Goal: Task Accomplishment & Management: Use online tool/utility

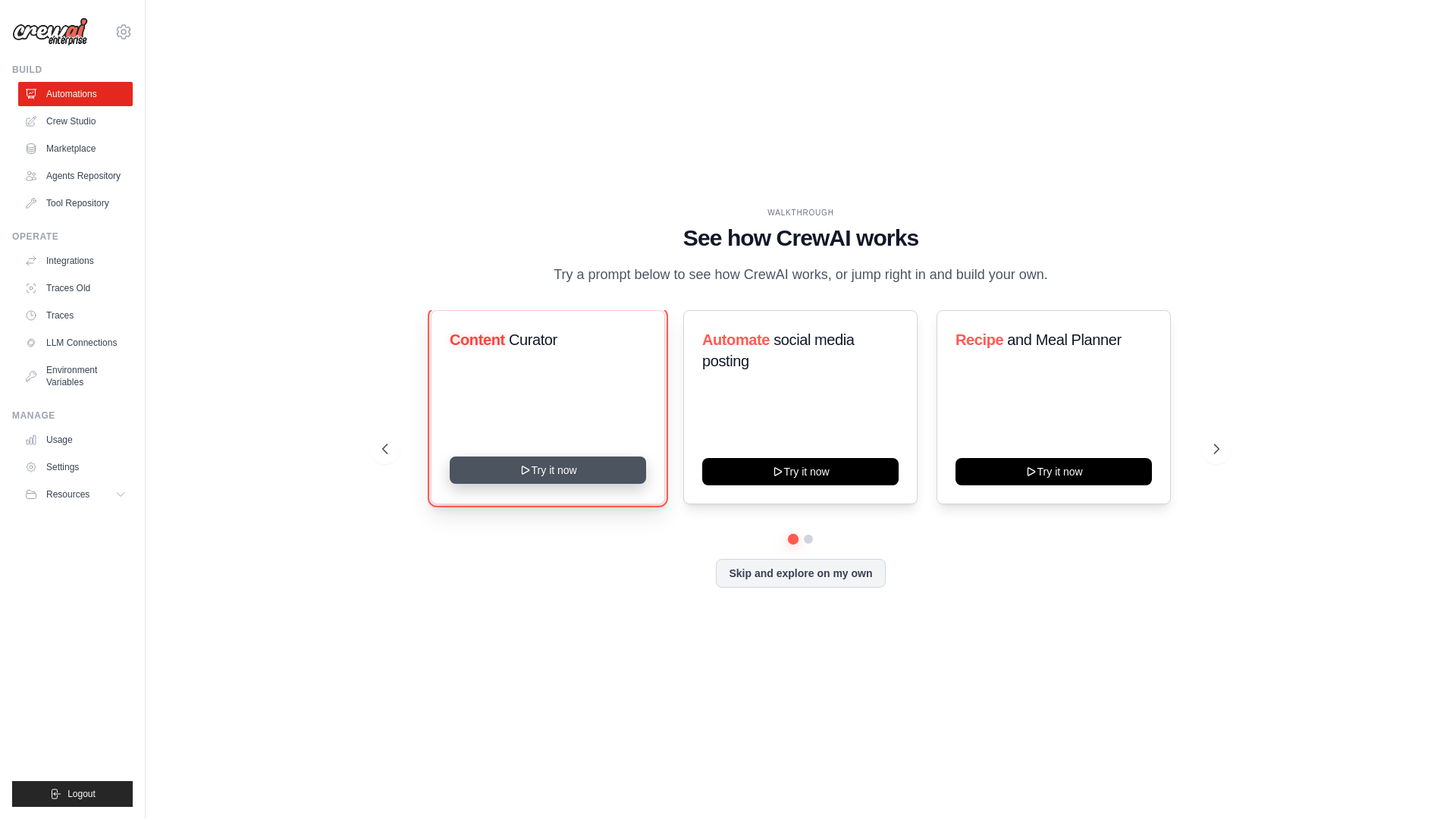
click at [604, 464] on button "Try it now" at bounding box center [547, 469] width 196 height 27
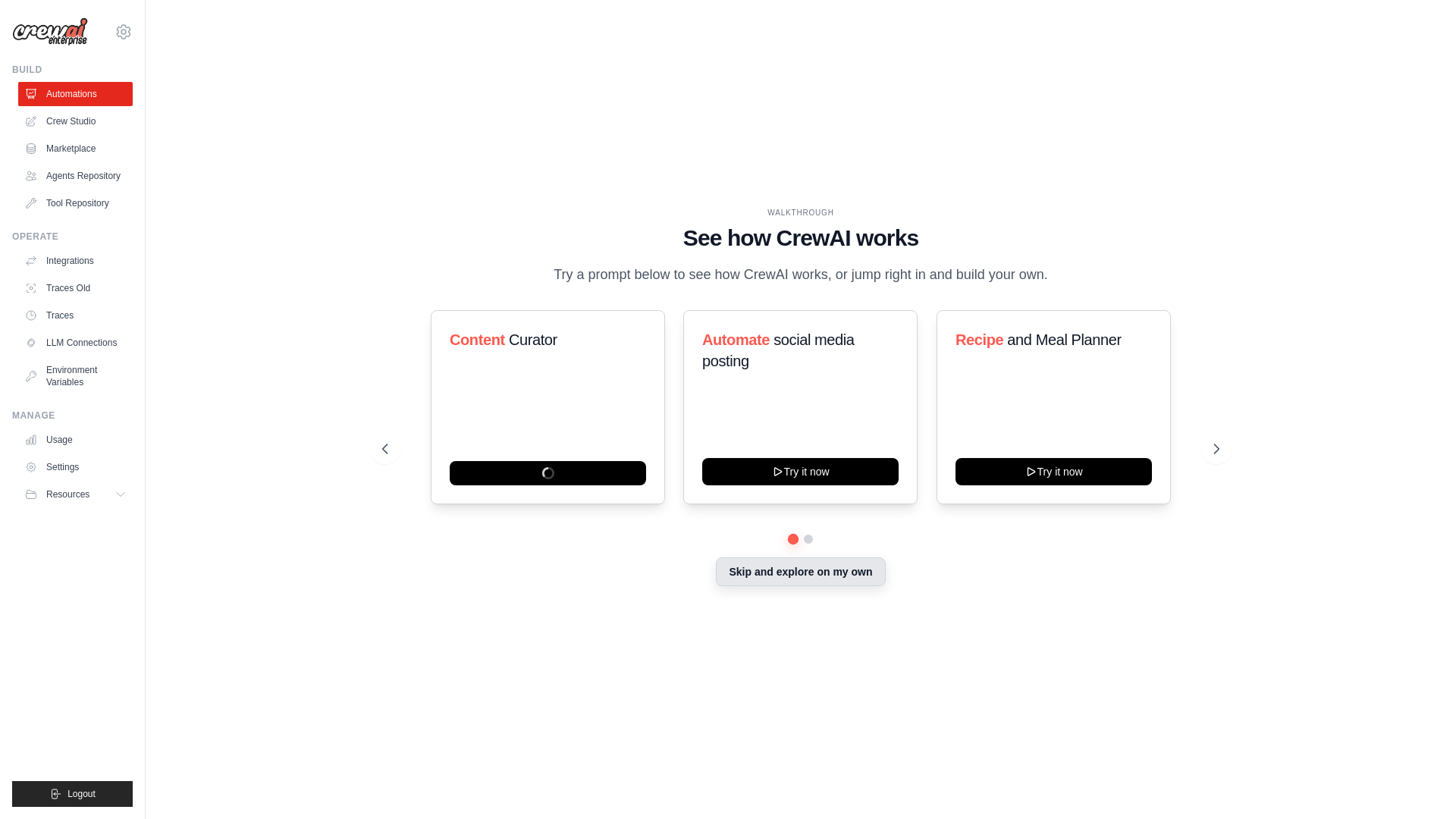
click at [814, 570] on button "Skip and explore on my own" at bounding box center [800, 571] width 169 height 29
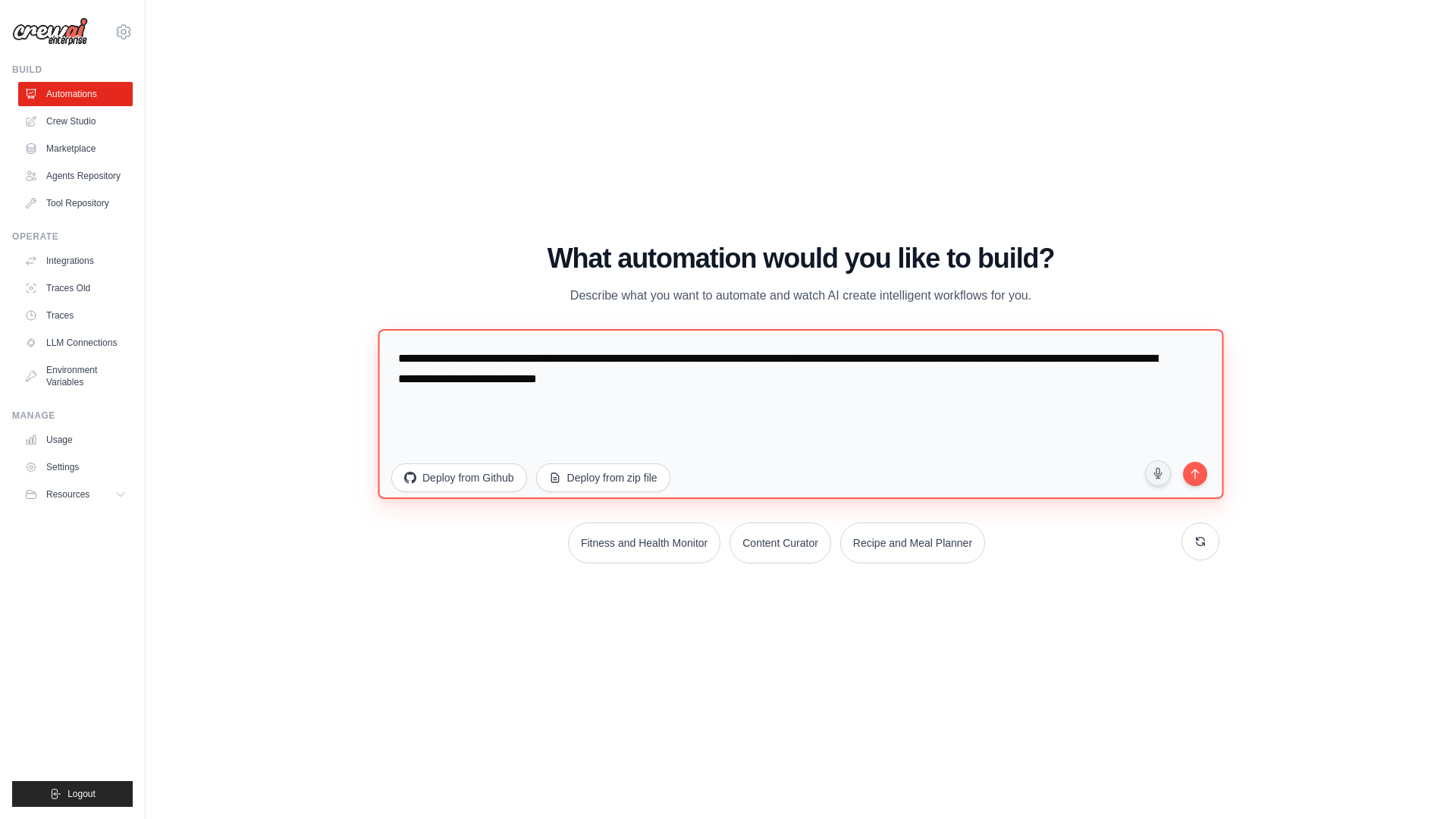
click at [613, 382] on textarea "**********" at bounding box center [800, 414] width 845 height 170
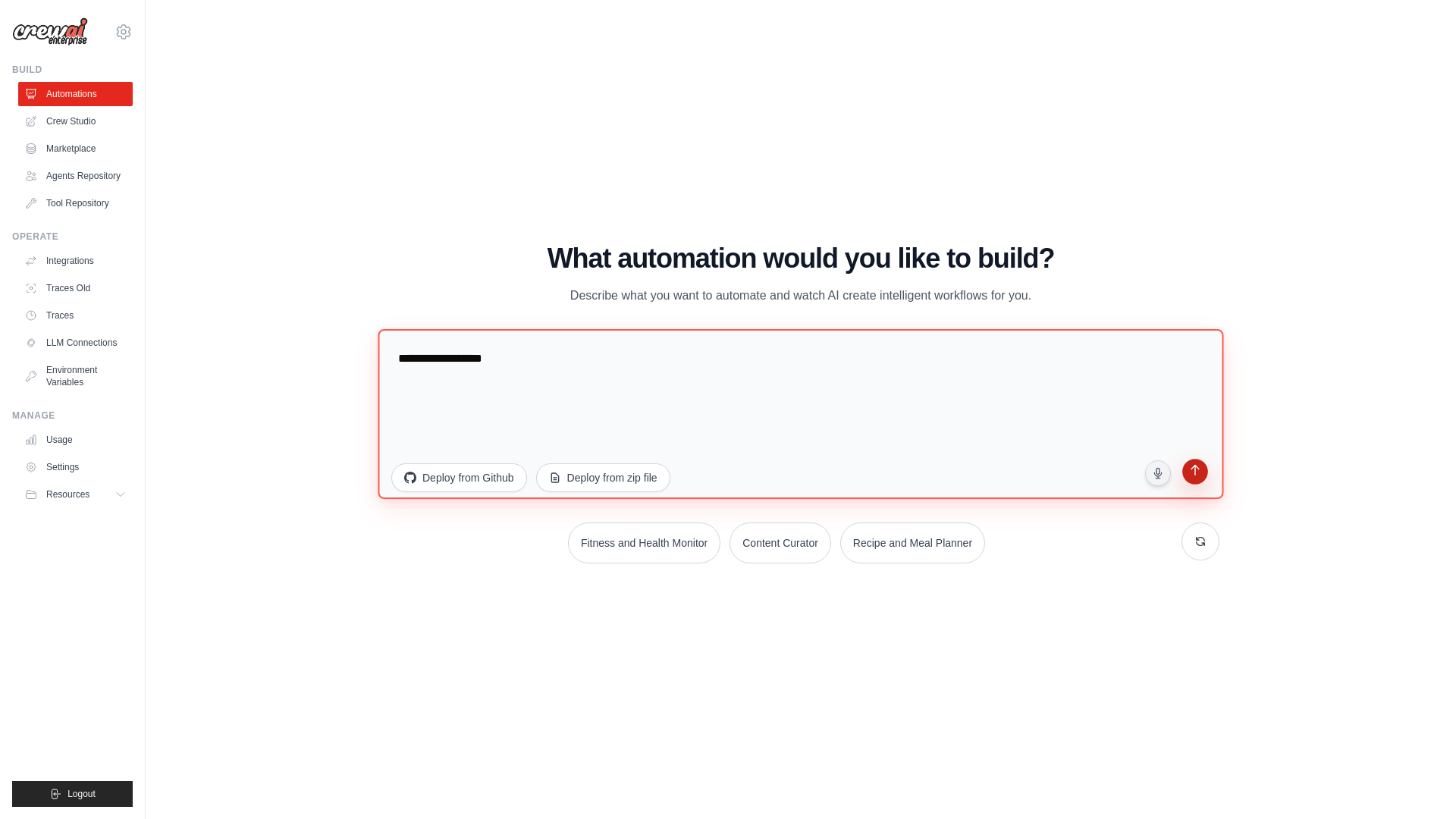
type textarea "**********"
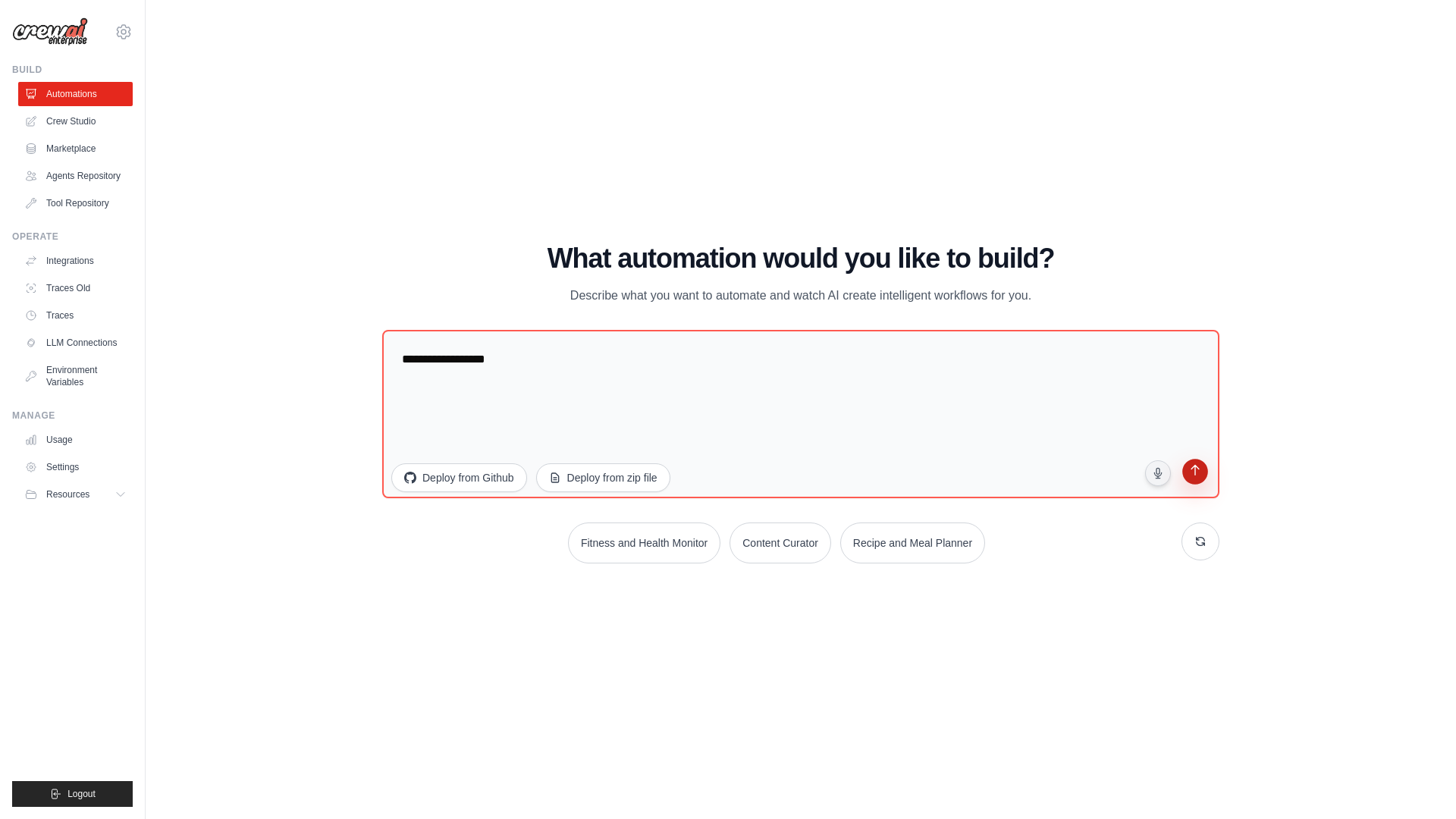
click at [1193, 469] on icon "submit" at bounding box center [1195, 472] width 15 height 15
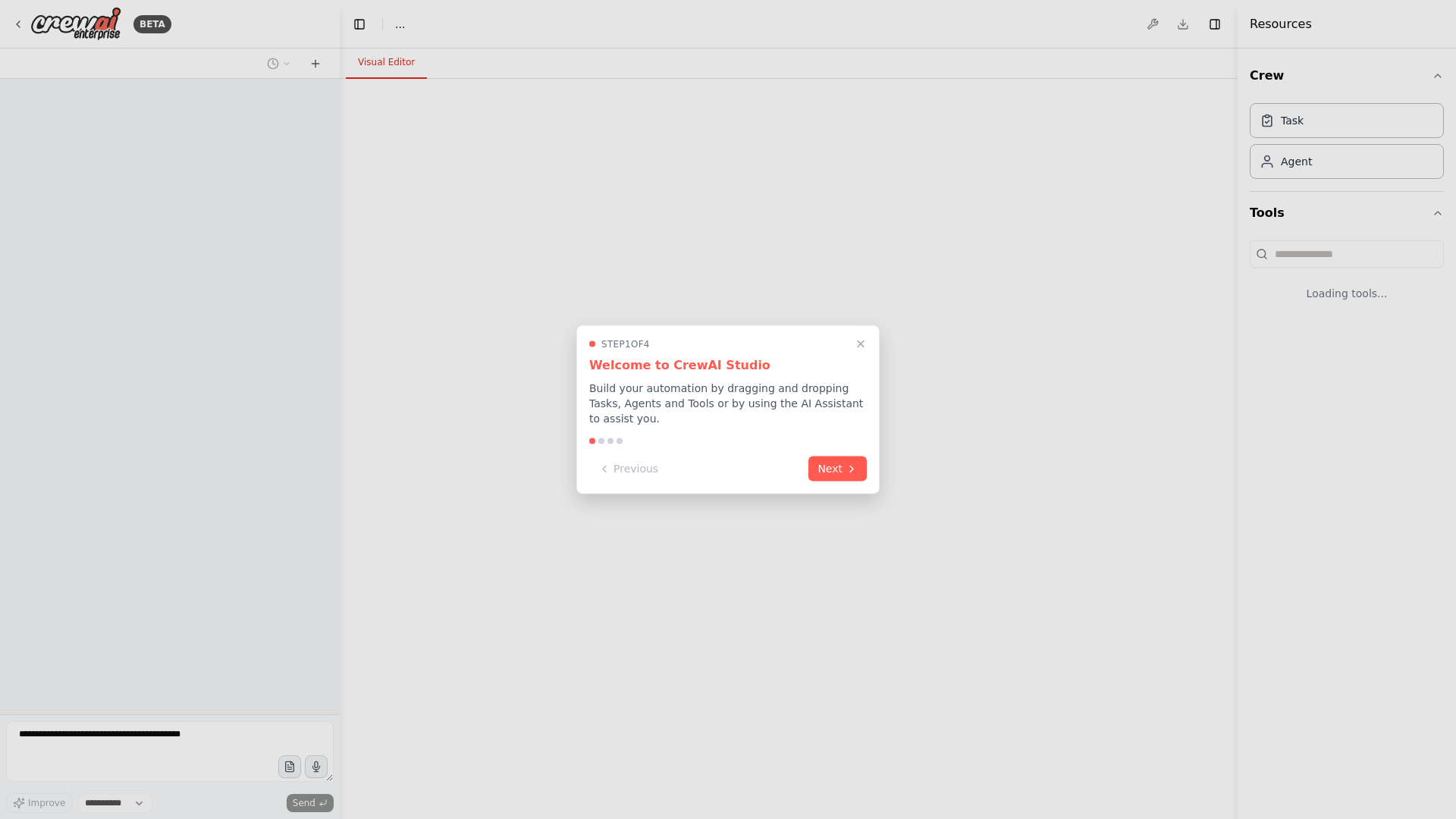
select select "****"
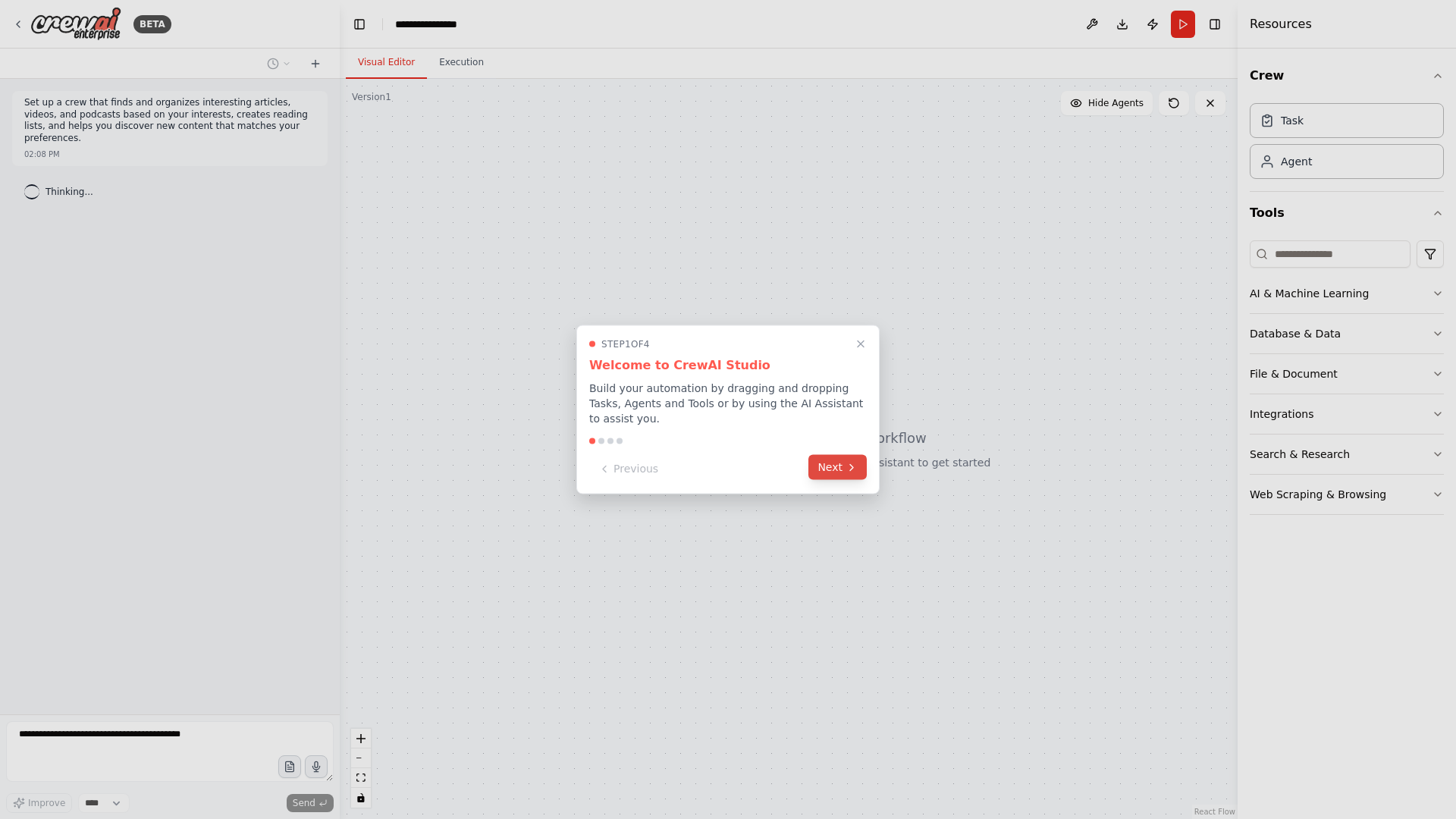
click at [838, 467] on button "Next" at bounding box center [837, 467] width 58 height 25
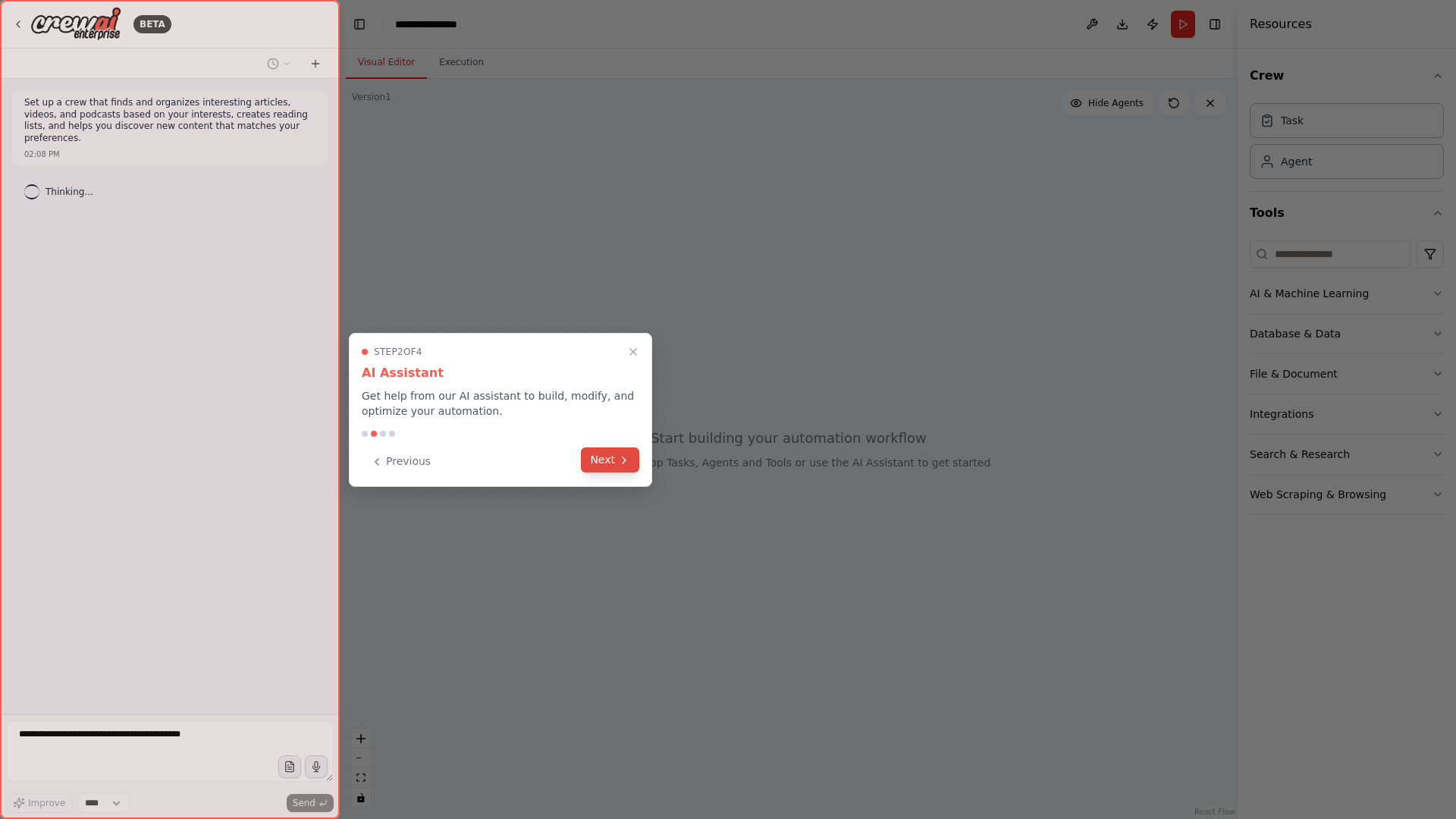
click at [612, 466] on button "Next" at bounding box center [610, 460] width 58 height 25
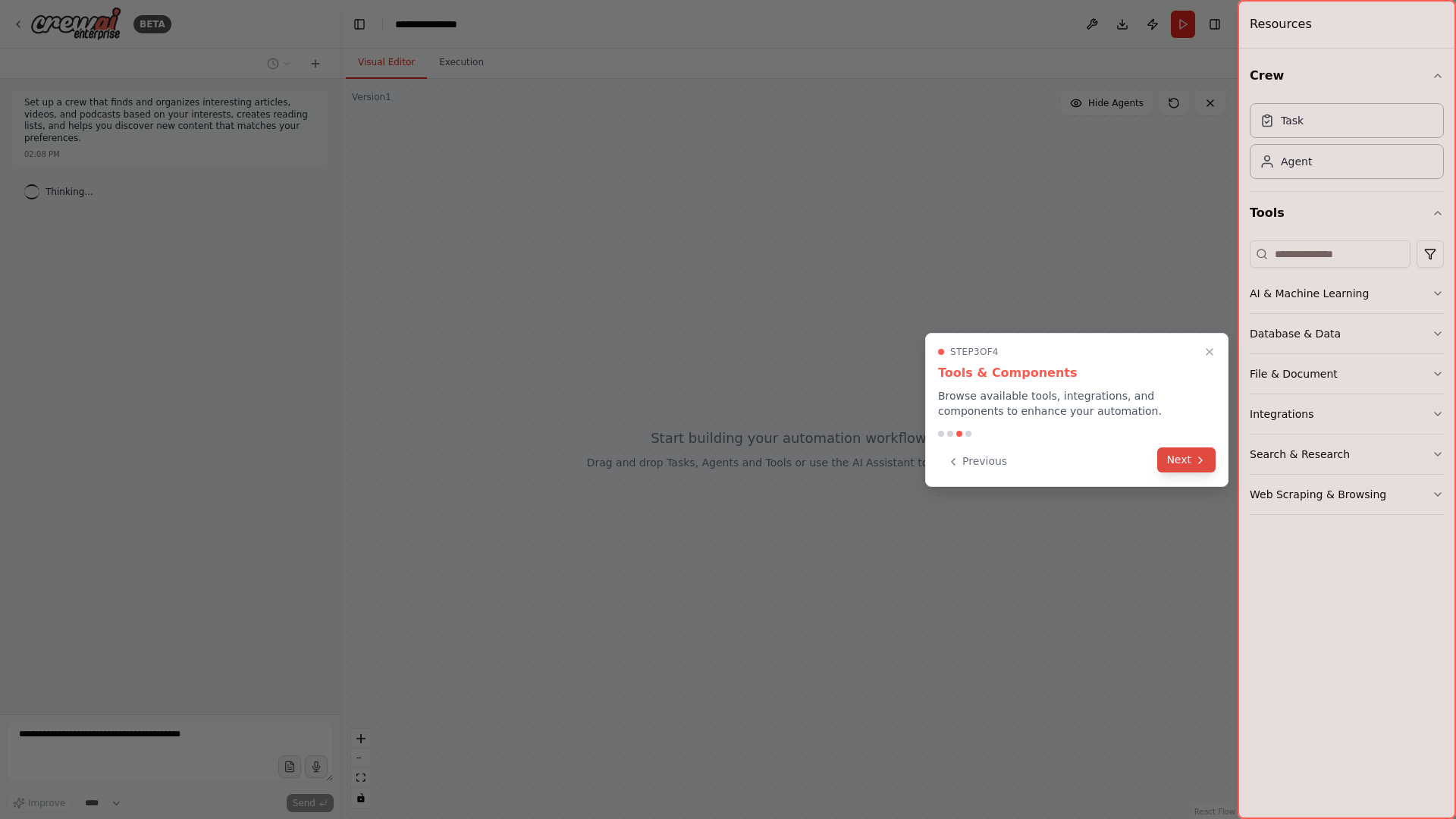
click at [1169, 460] on button "Next" at bounding box center [1186, 460] width 58 height 25
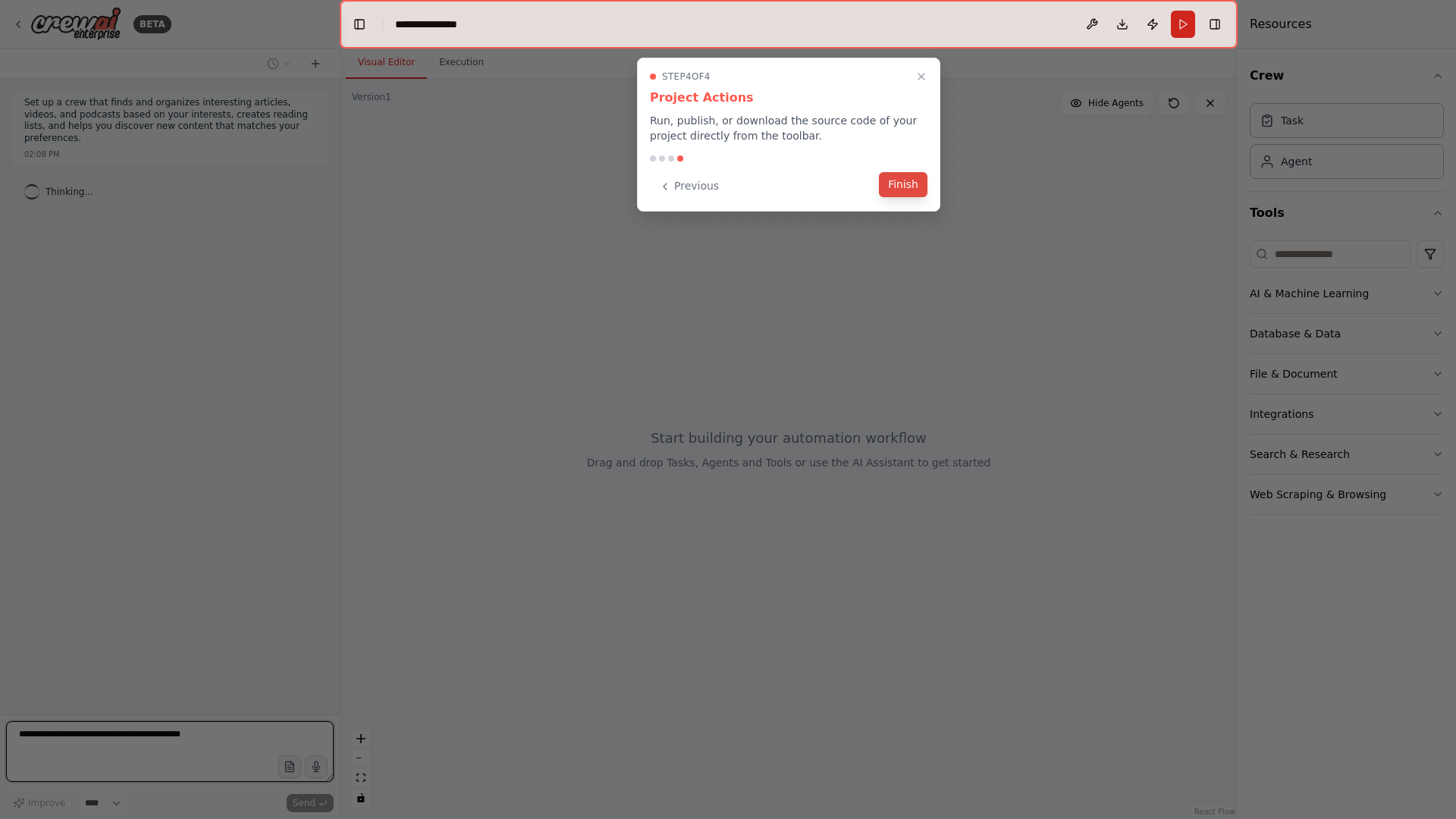
click at [899, 185] on button "Finish" at bounding box center [903, 185] width 48 height 25
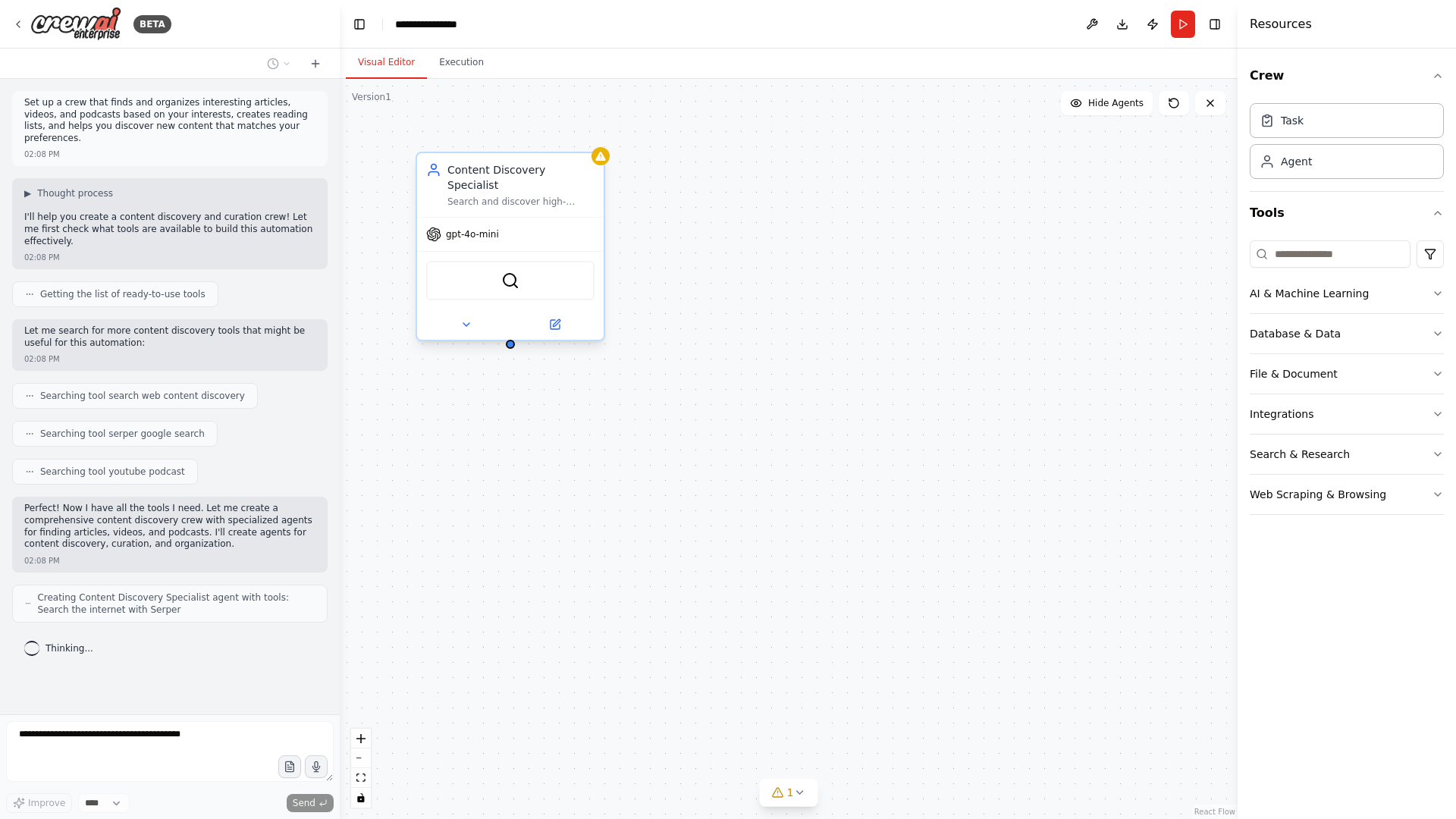
click at [488, 228] on span "gpt-4o-mini" at bounding box center [472, 234] width 53 height 12
click at [505, 272] on img at bounding box center [511, 281] width 18 height 18
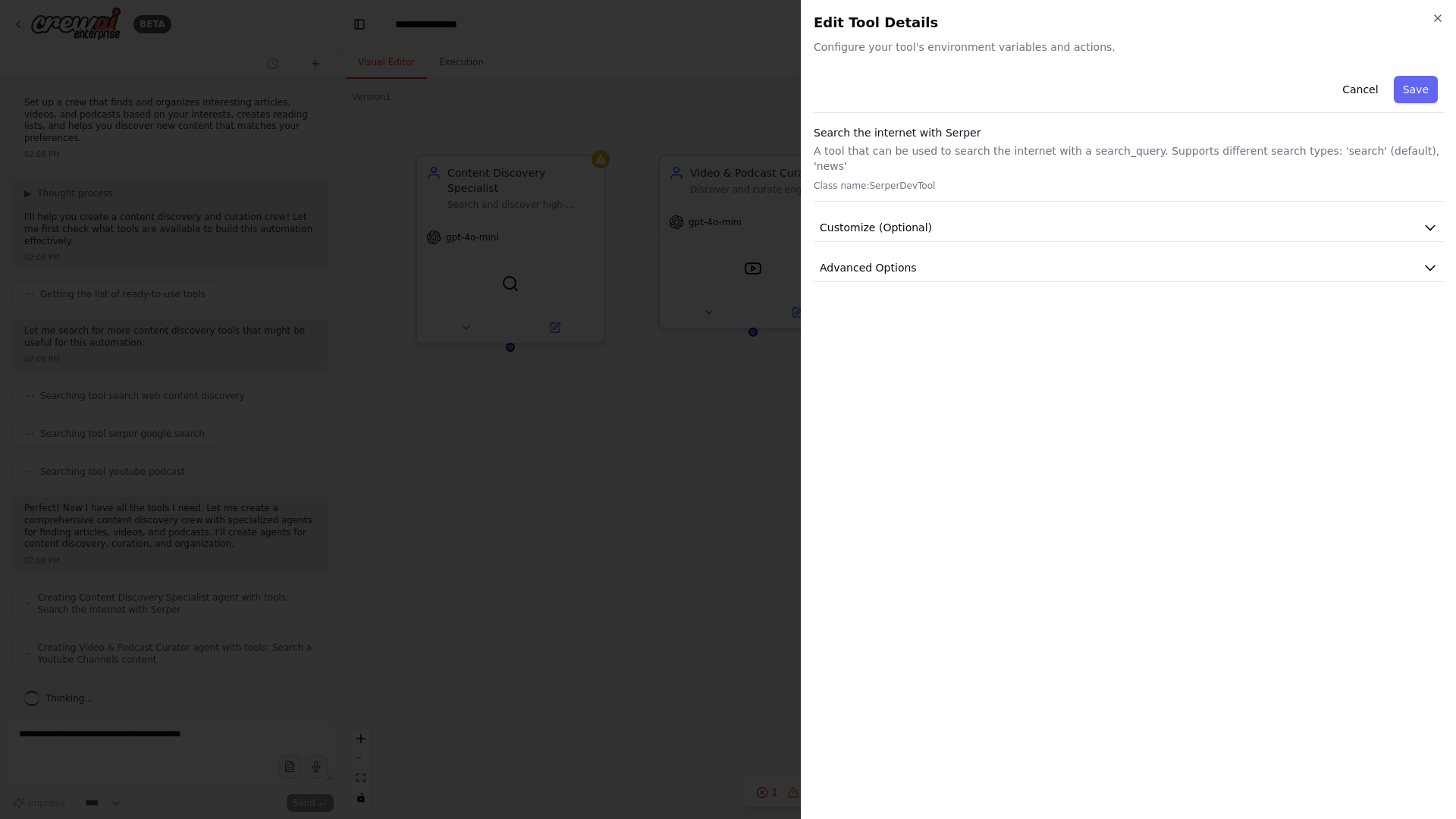
click at [1429, 16] on h2 "Edit Tool Details" at bounding box center [1129, 23] width 630 height 21
click at [1434, 17] on icon "button" at bounding box center [1437, 18] width 12 height 12
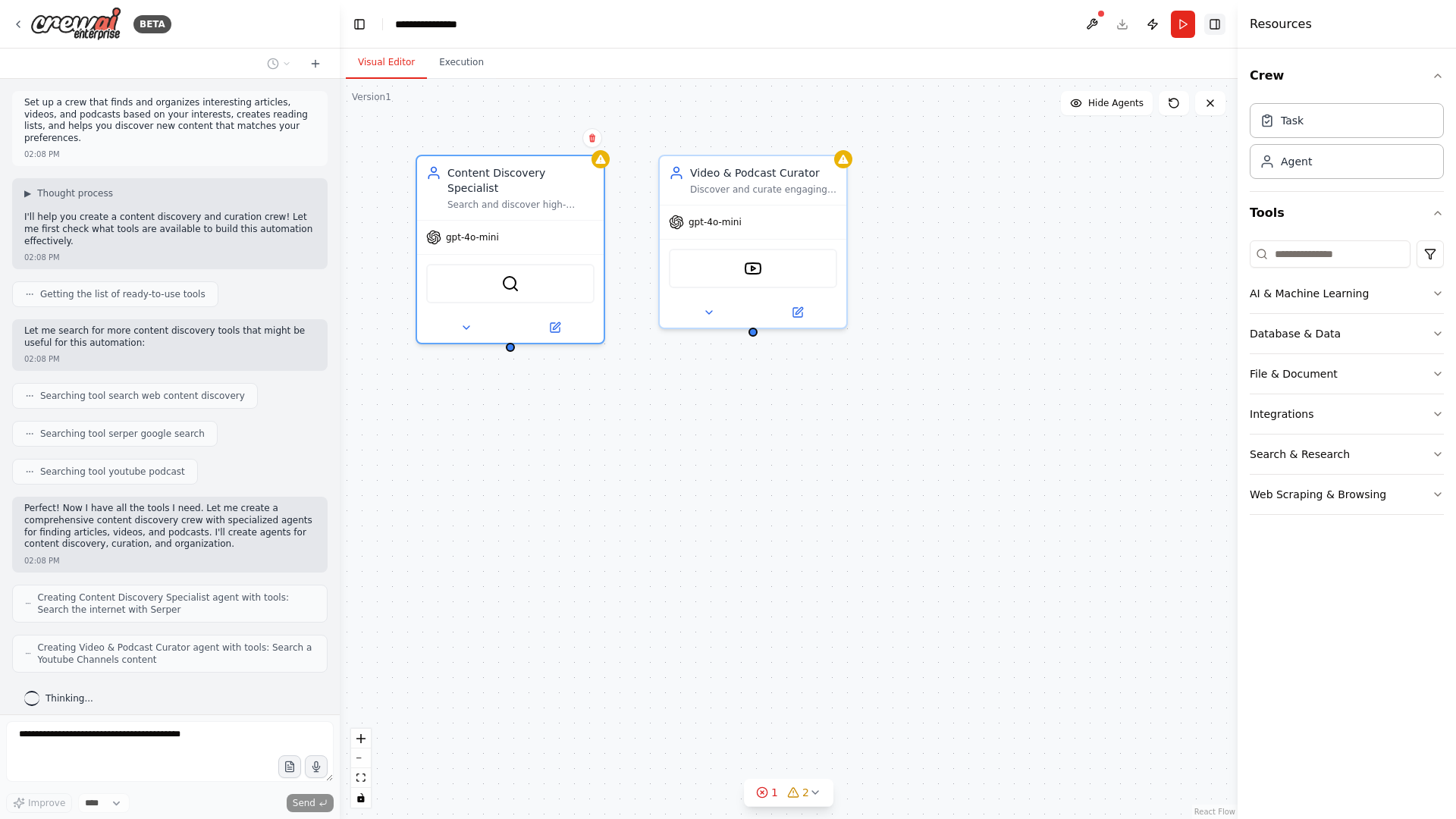
click at [1210, 25] on button "Toggle Right Sidebar" at bounding box center [1215, 25] width 21 height 21
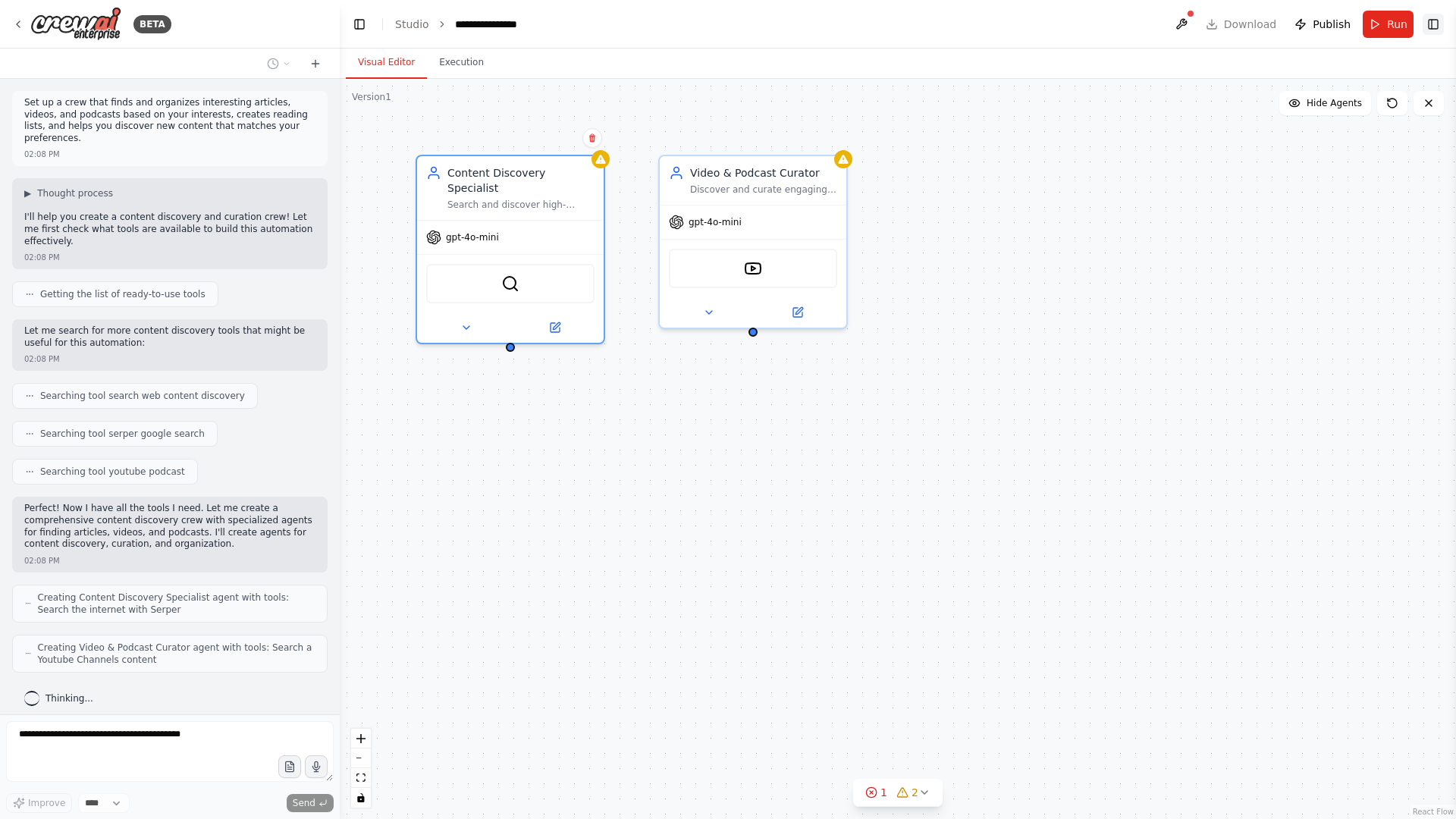
click at [1431, 22] on button "Toggle Right Sidebar" at bounding box center [1433, 25] width 21 height 21
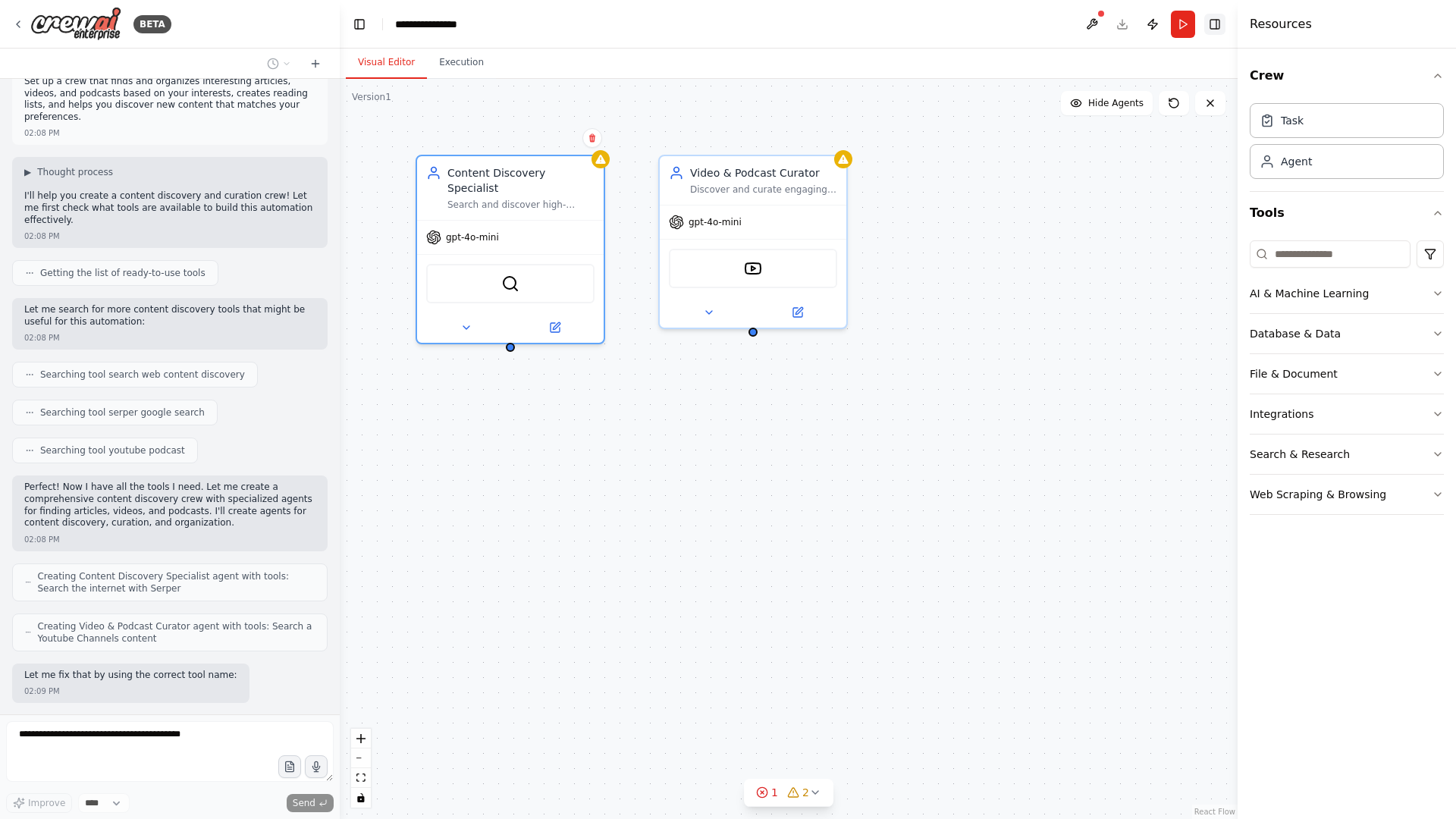
scroll to position [111, 0]
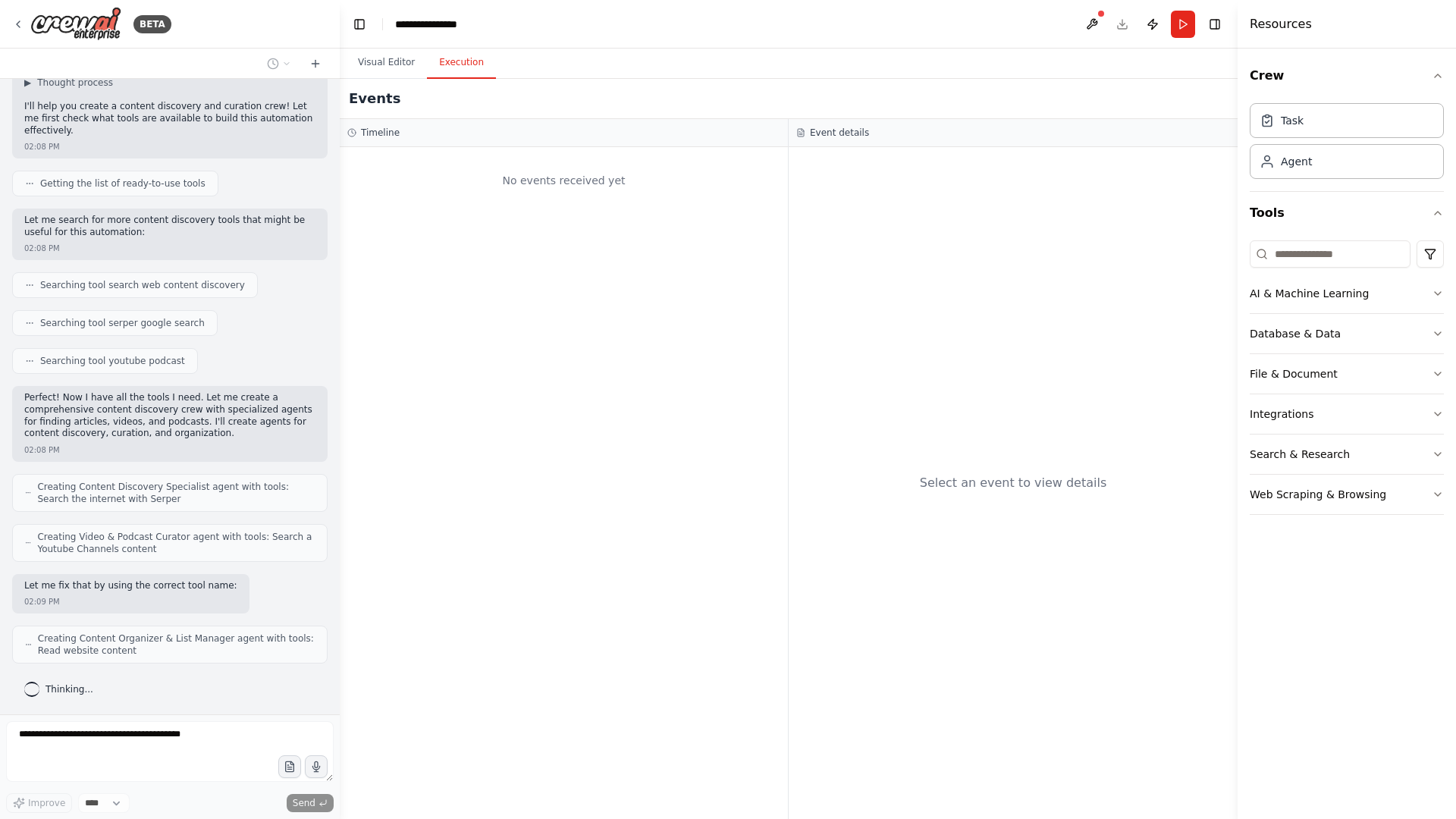
click at [465, 70] on button "Execution" at bounding box center [461, 62] width 69 height 32
click at [383, 68] on button "Visual Editor" at bounding box center [386, 62] width 81 height 32
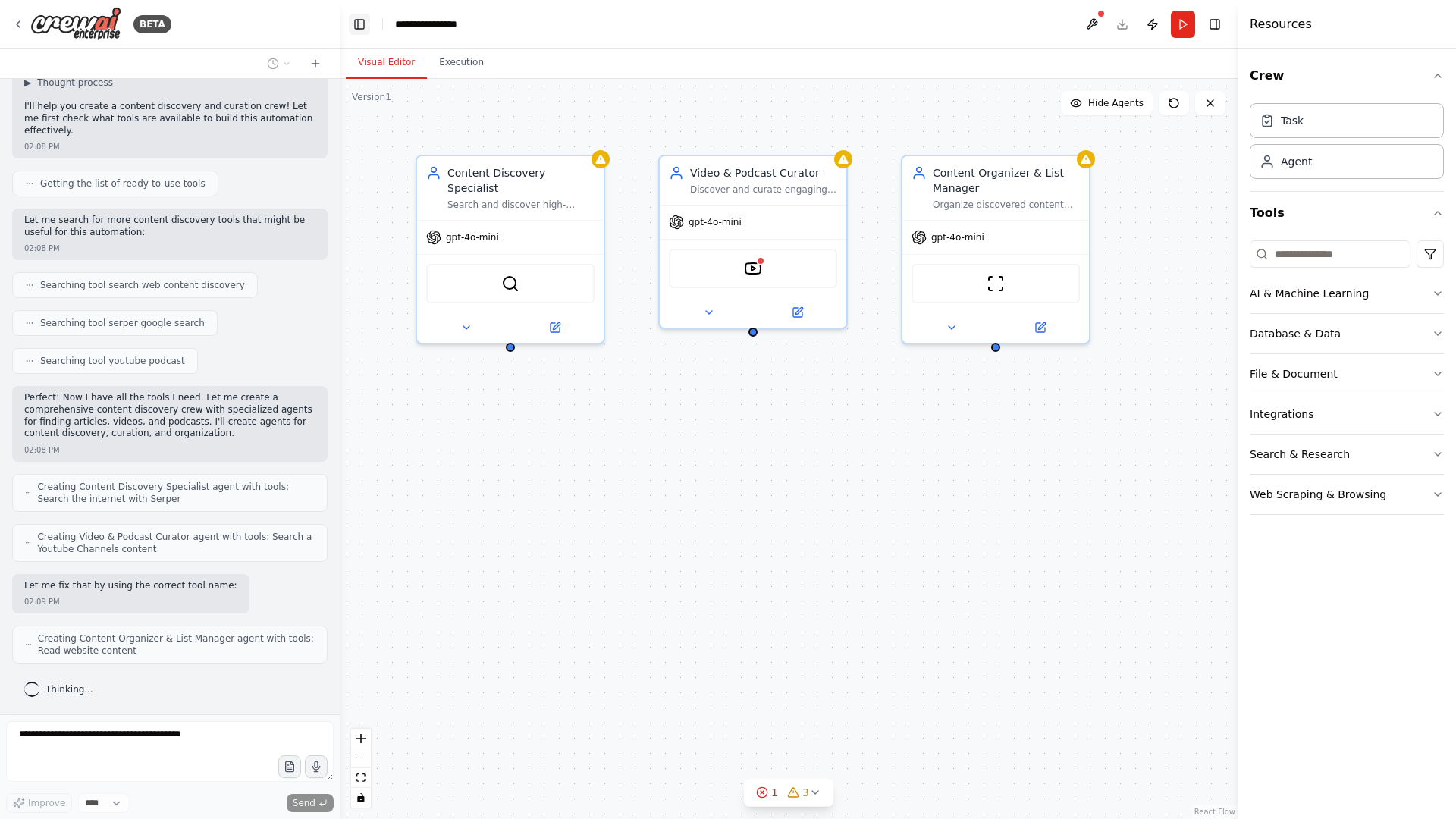
click at [354, 22] on button "Toggle Left Sidebar" at bounding box center [359, 25] width 21 height 21
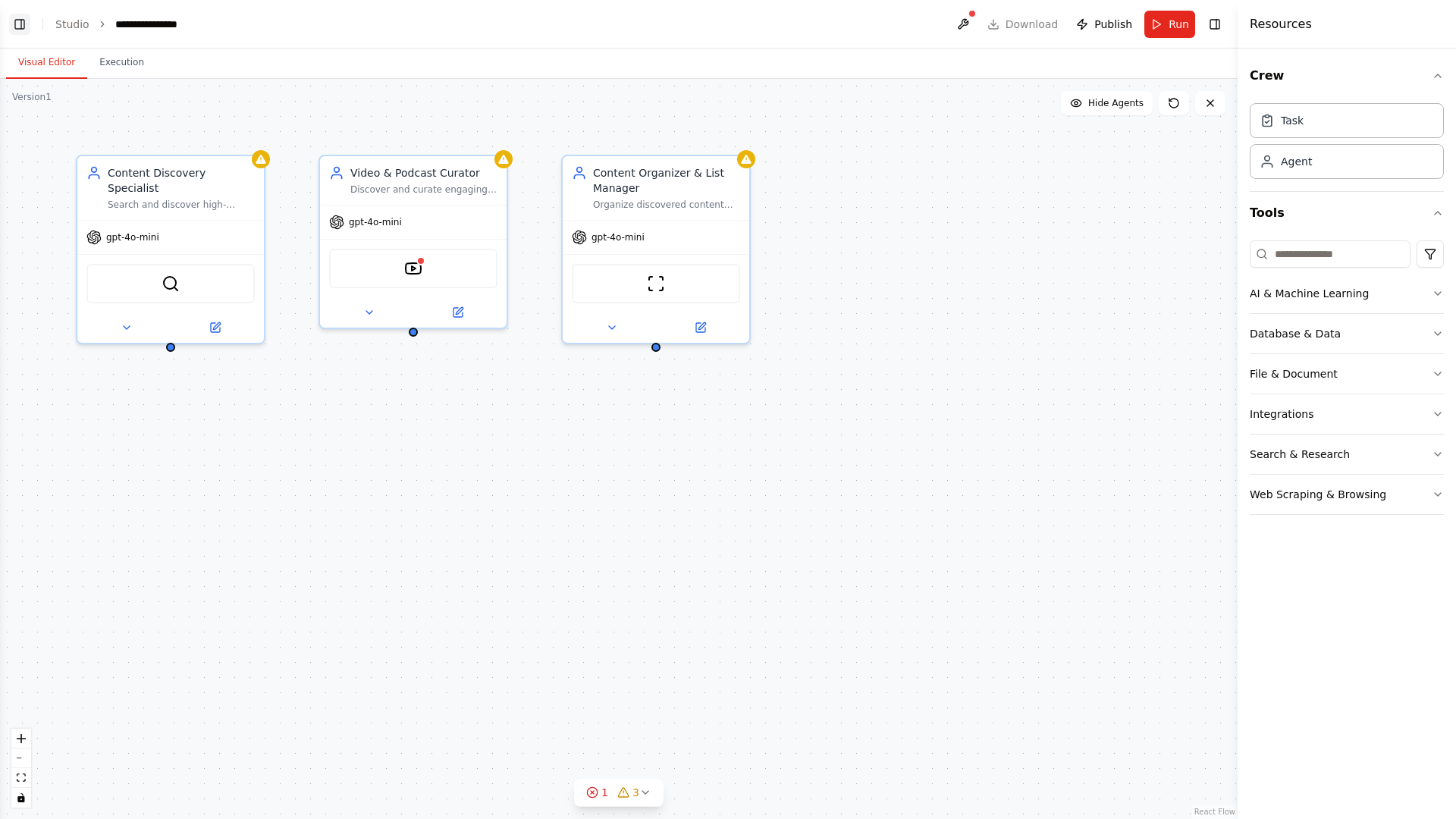
click at [25, 20] on button "Toggle Left Sidebar" at bounding box center [20, 25] width 21 height 21
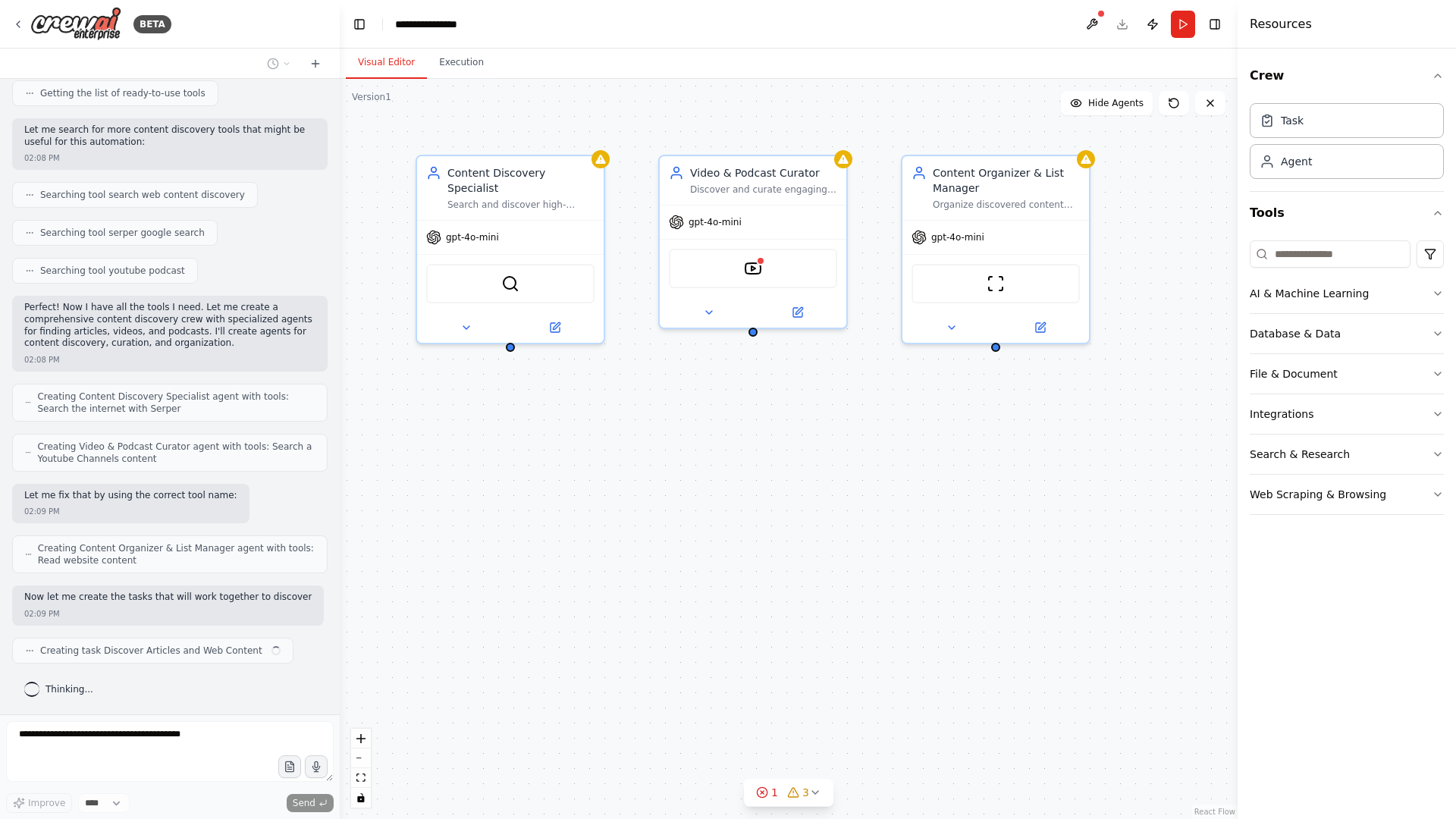
scroll to position [213, 0]
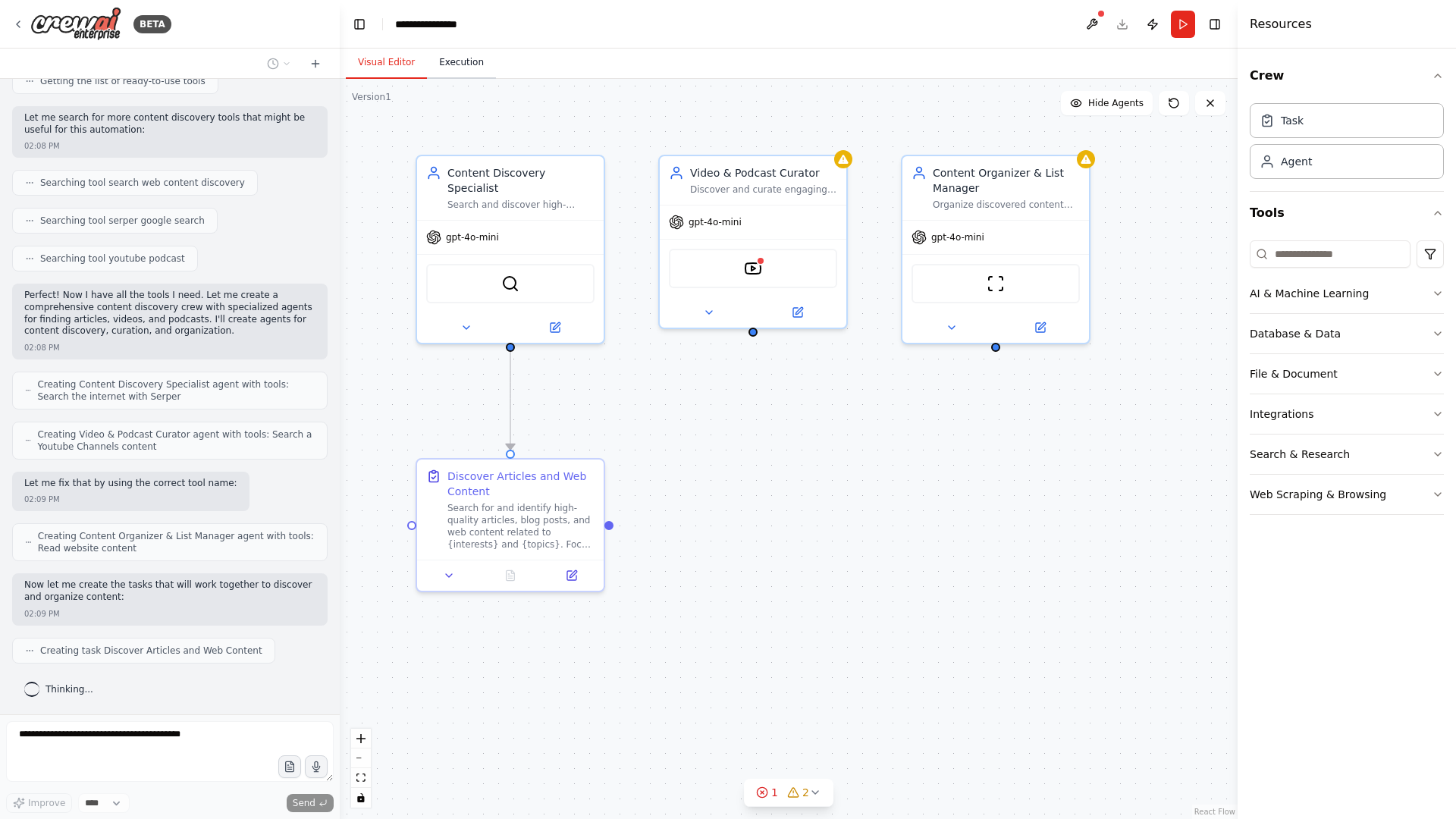
click at [453, 74] on button "Execution" at bounding box center [461, 62] width 69 height 32
click at [401, 71] on button "Visual Editor" at bounding box center [386, 62] width 81 height 32
click at [82, 25] on img at bounding box center [76, 24] width 91 height 34
